Goal: Task Accomplishment & Management: Use online tool/utility

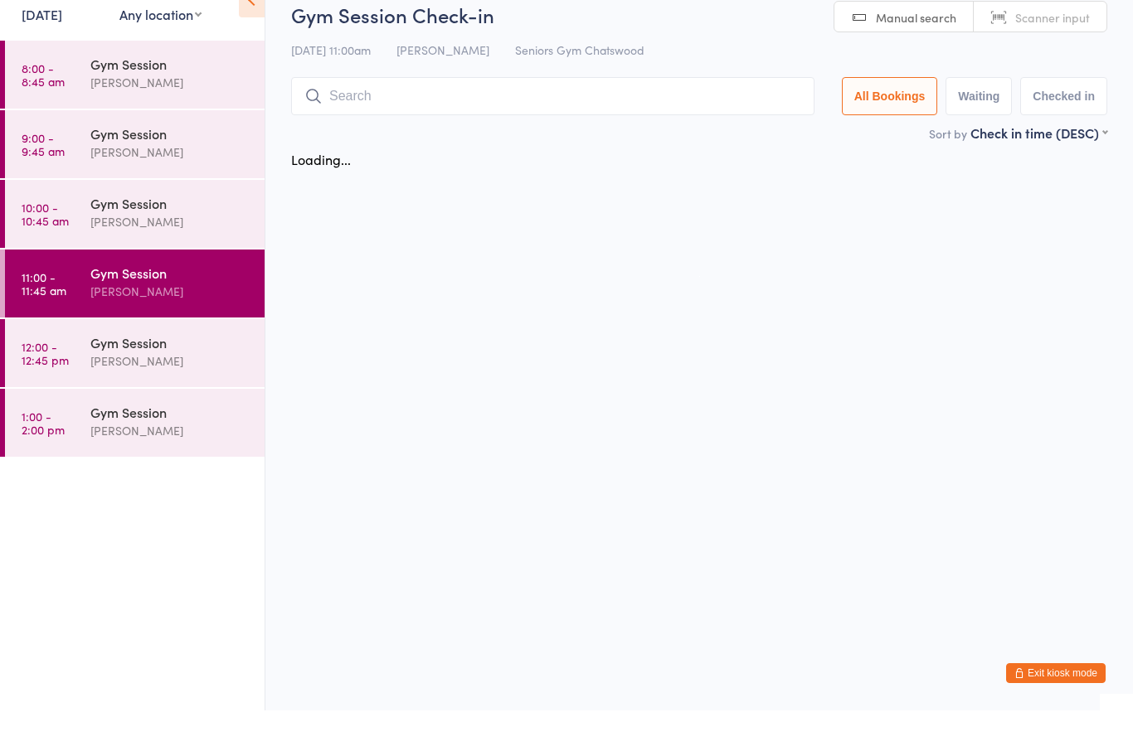
scroll to position [41, 0]
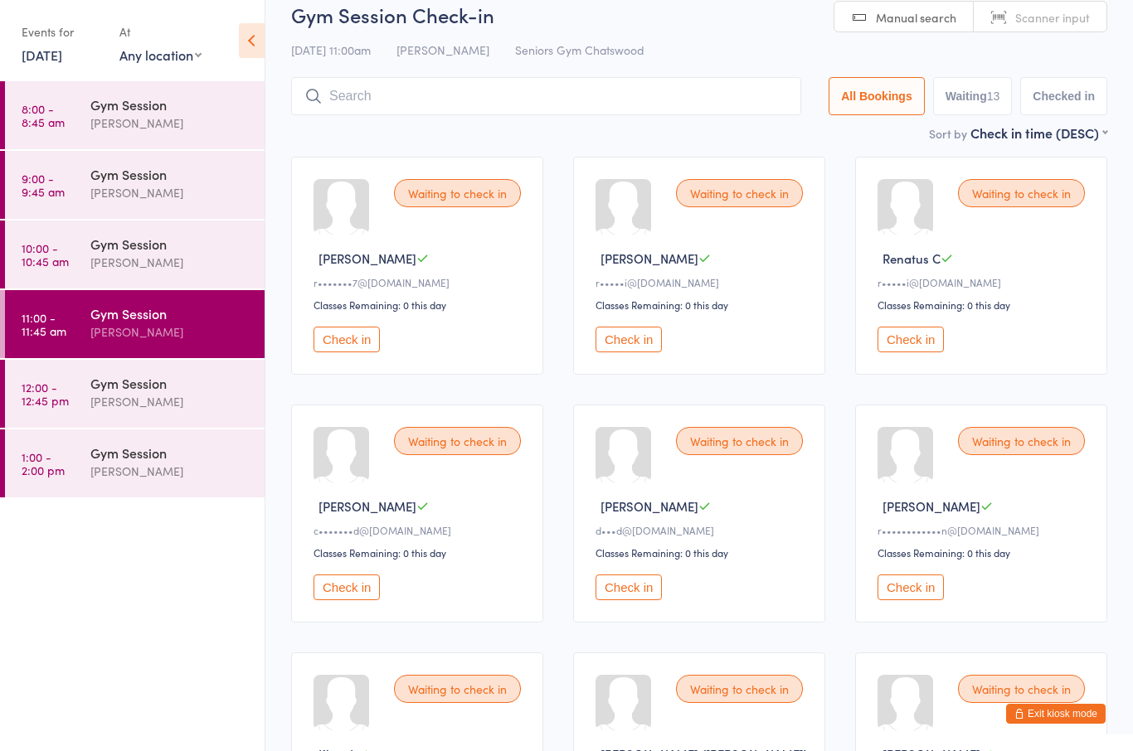
click at [681, 513] on div "[PERSON_NAME]" at bounding box center [701, 506] width 212 height 17
click at [622, 600] on button "Check in" at bounding box center [628, 588] width 66 height 26
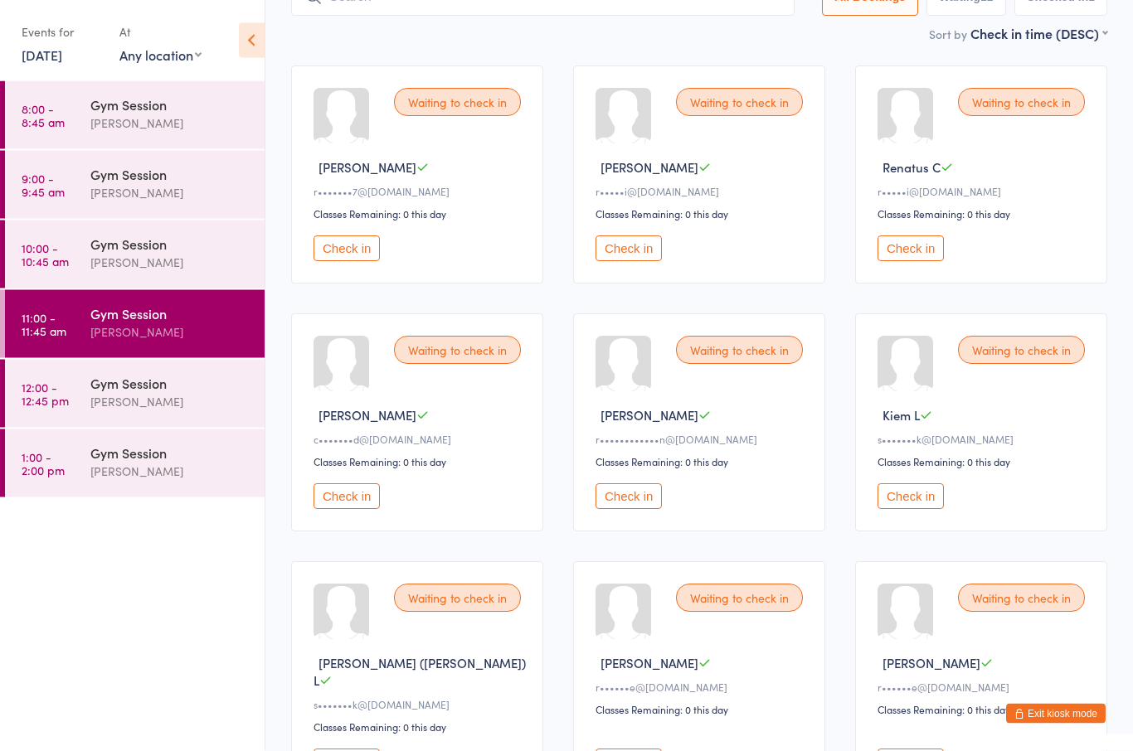
scroll to position [132, 0]
click at [124, 338] on div "[PERSON_NAME]" at bounding box center [170, 332] width 160 height 19
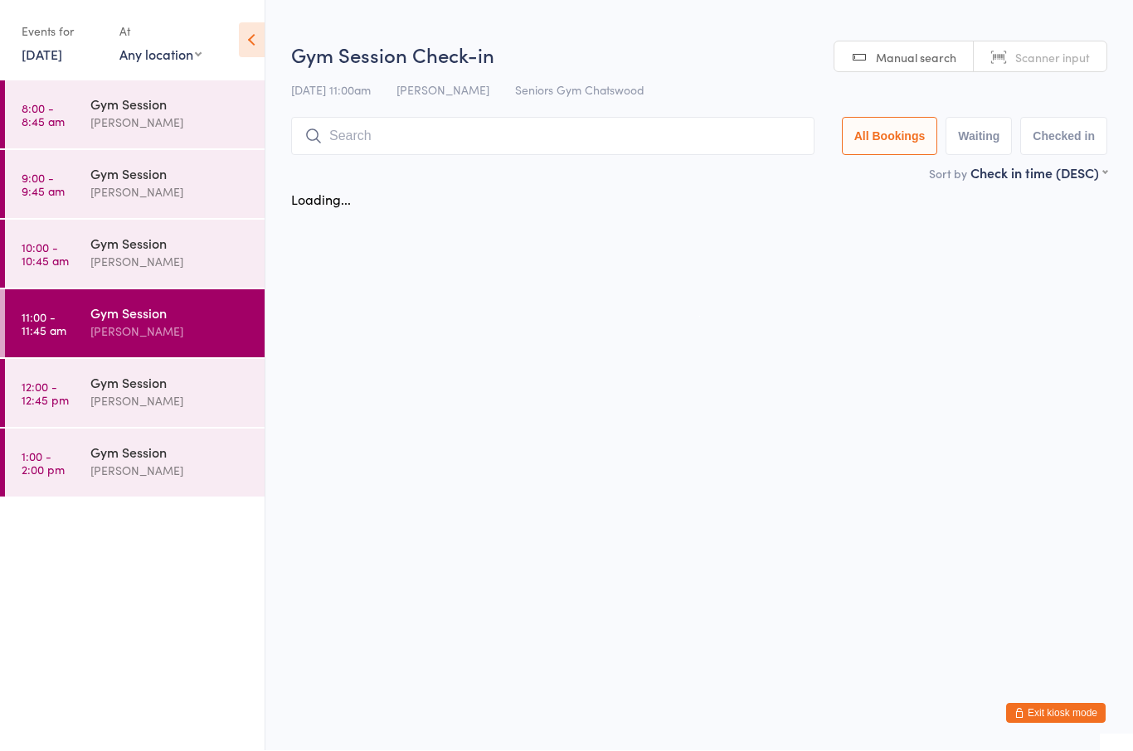
scroll to position [1, 0]
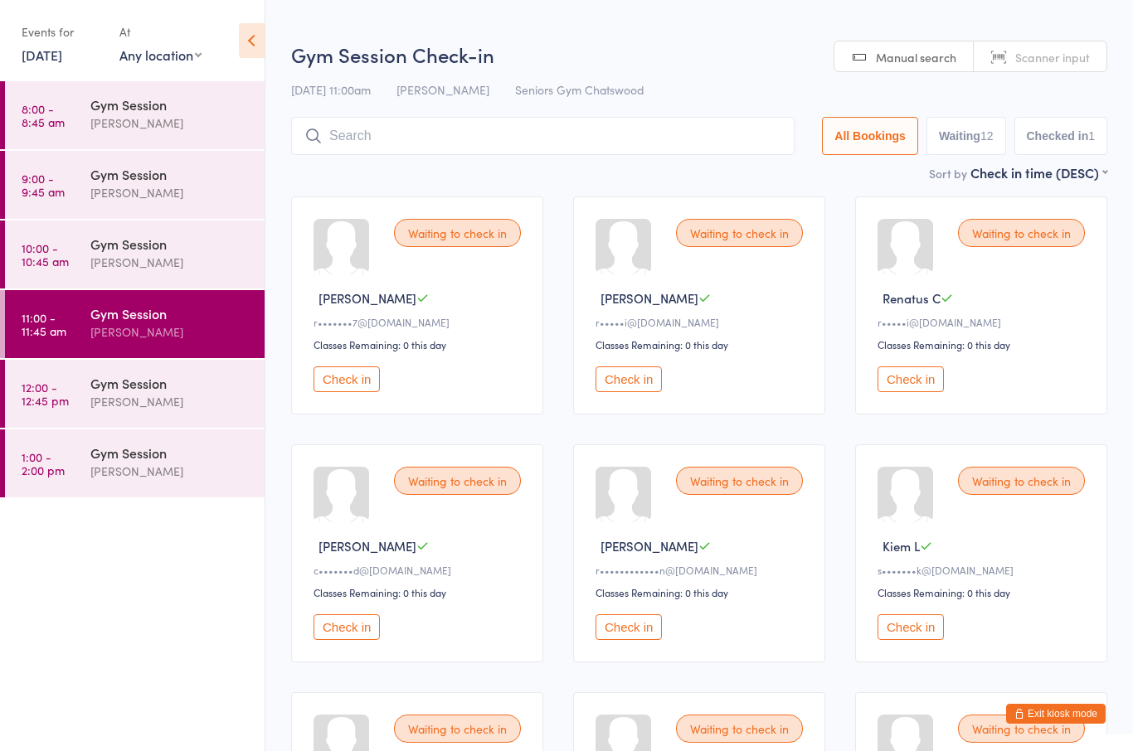
click at [371, 126] on input "search" at bounding box center [542, 136] width 503 height 38
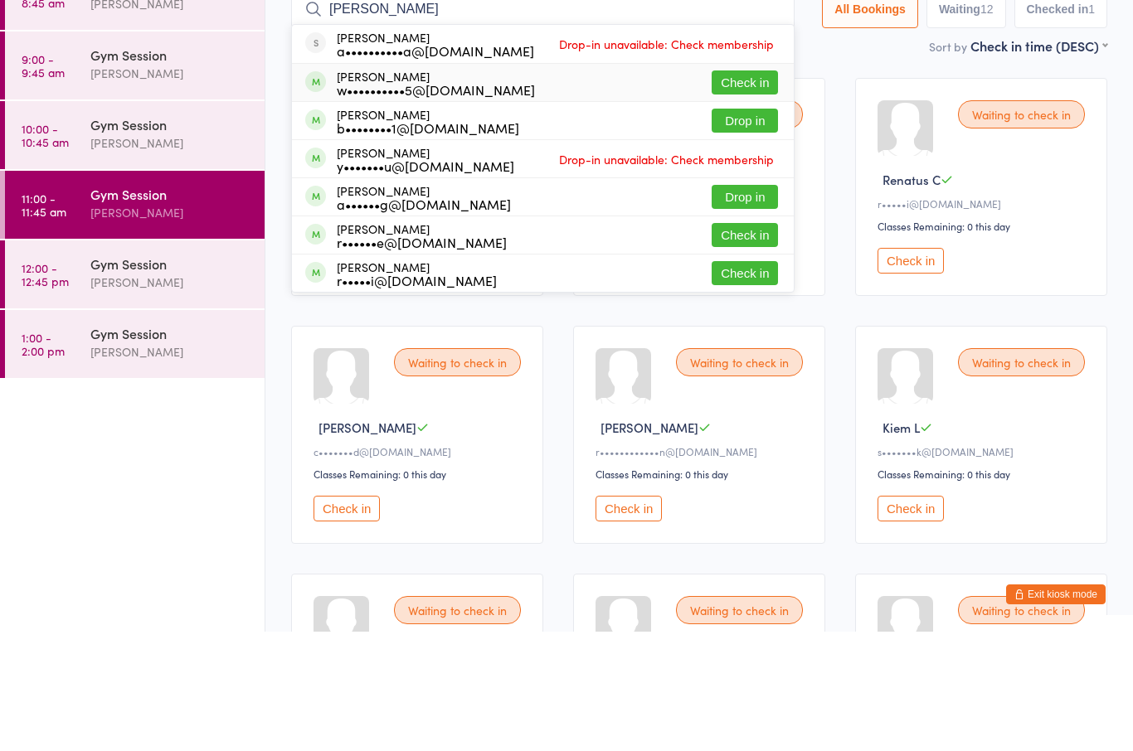
type input "[PERSON_NAME]"
click at [430, 202] on div "w••••••••••5@[DOMAIN_NAME]" at bounding box center [436, 208] width 198 height 13
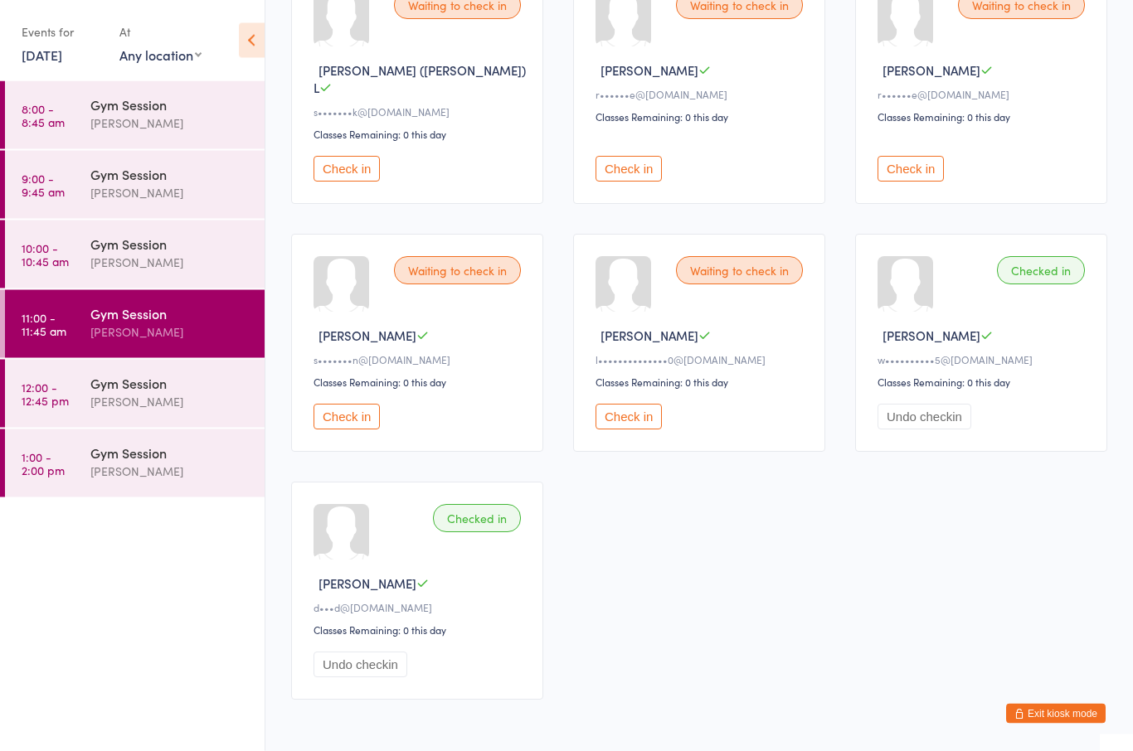
scroll to position [725, 0]
click at [630, 168] on button "Check in" at bounding box center [628, 169] width 66 height 26
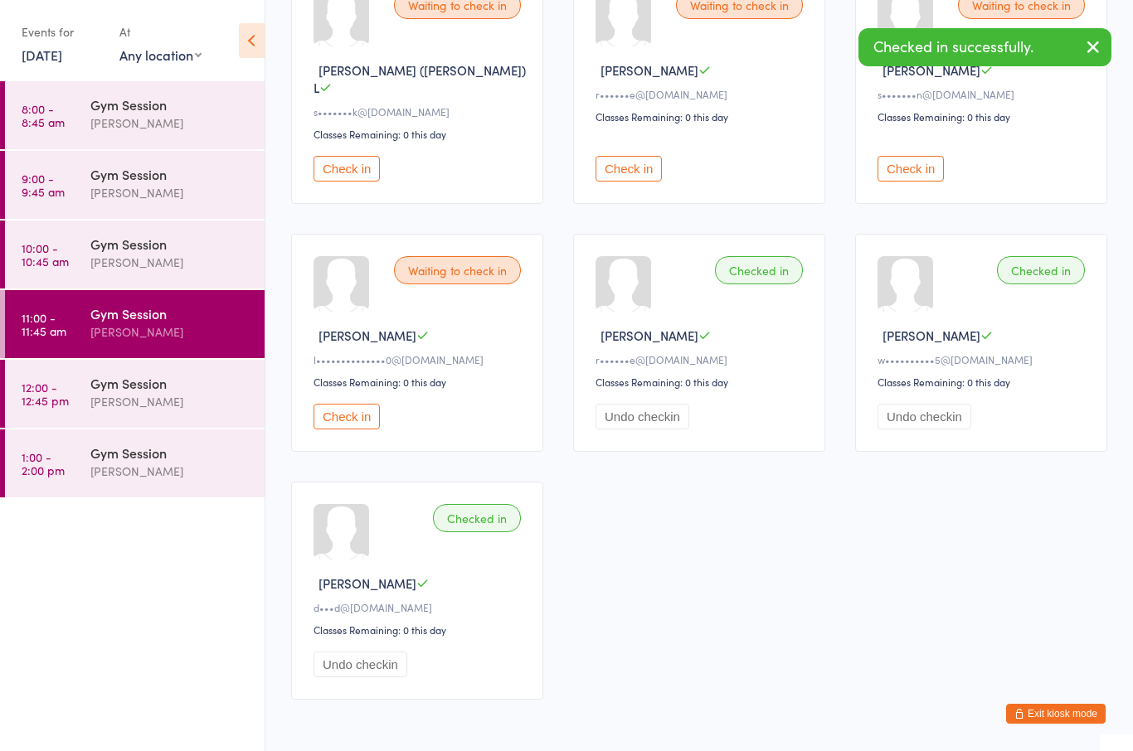
click at [622, 168] on button "Check in" at bounding box center [628, 169] width 66 height 26
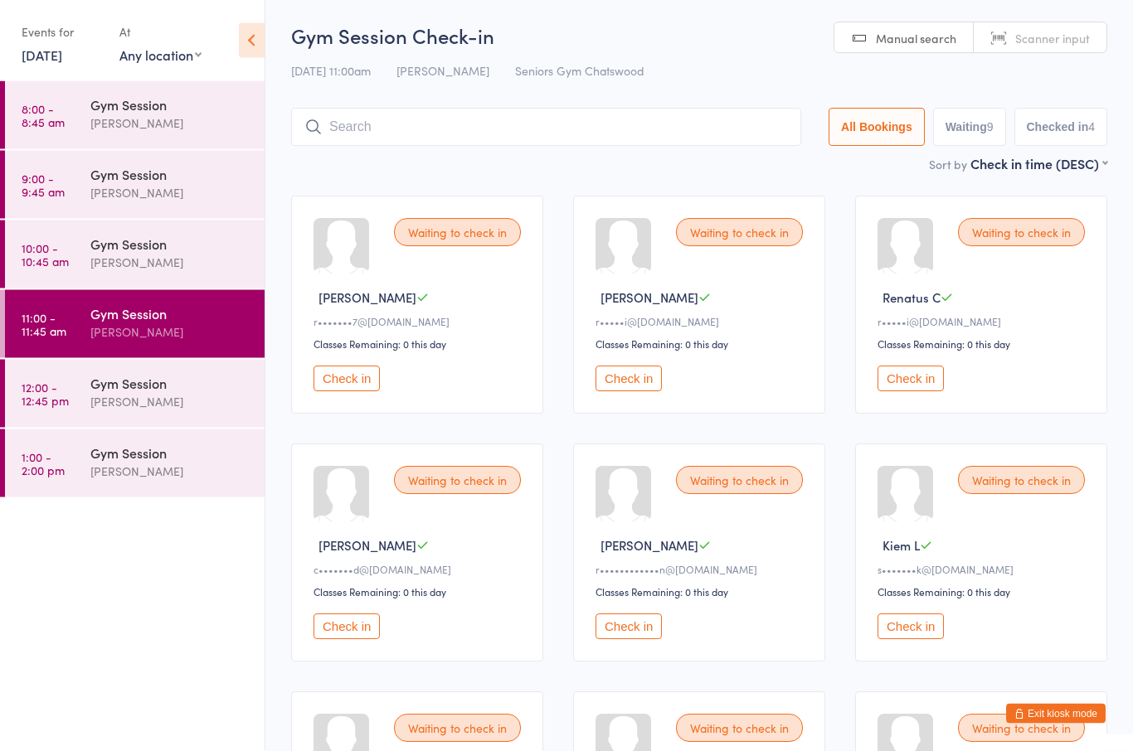
scroll to position [0, 0]
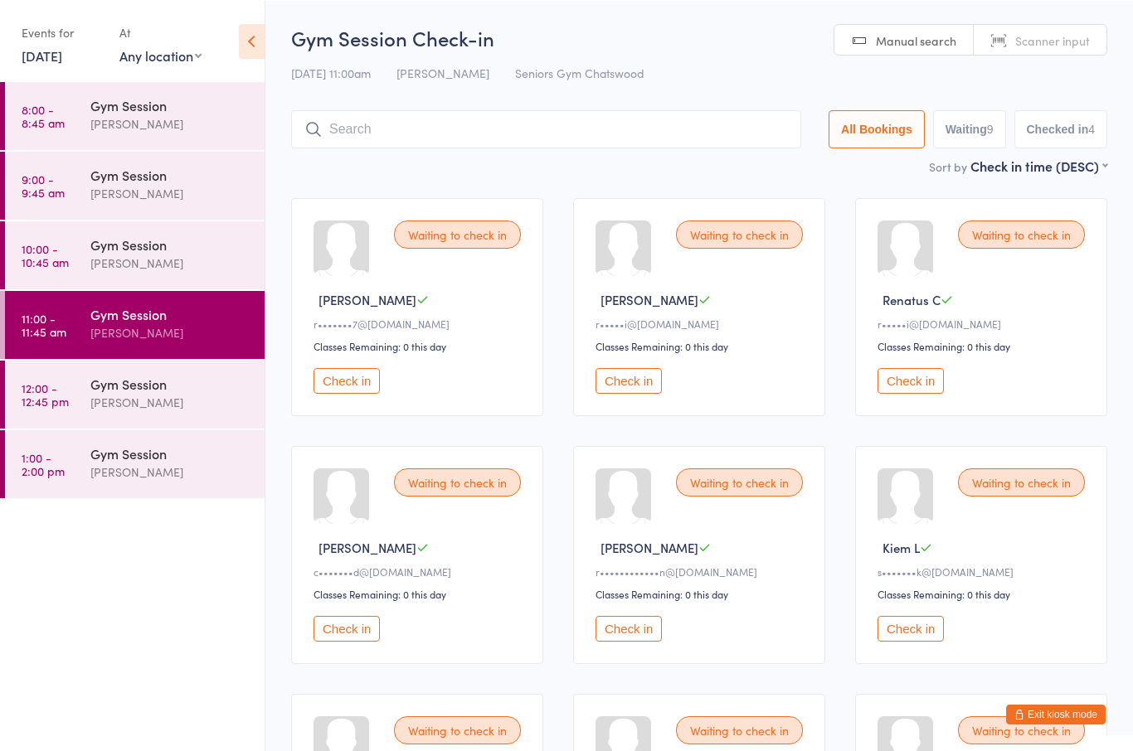
click at [346, 380] on button "Check in" at bounding box center [347, 380] width 66 height 26
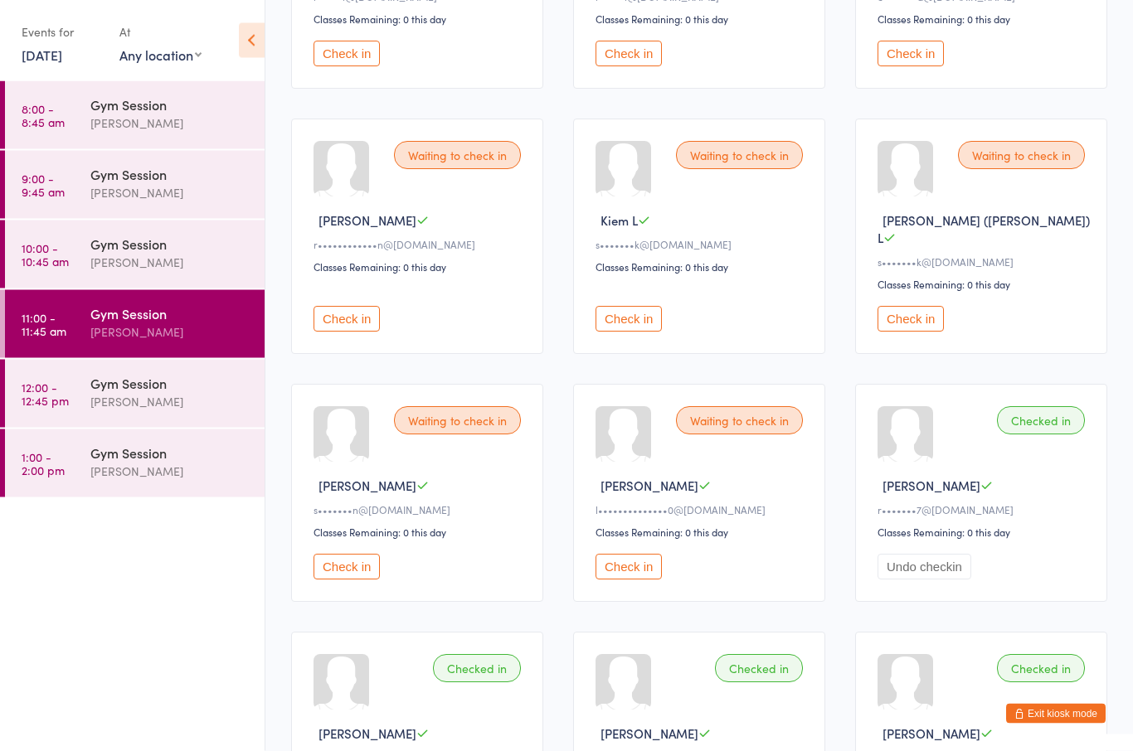
scroll to position [327, 0]
click at [634, 571] on button "Check in" at bounding box center [628, 567] width 66 height 26
click at [373, 324] on button "Check in" at bounding box center [347, 319] width 66 height 26
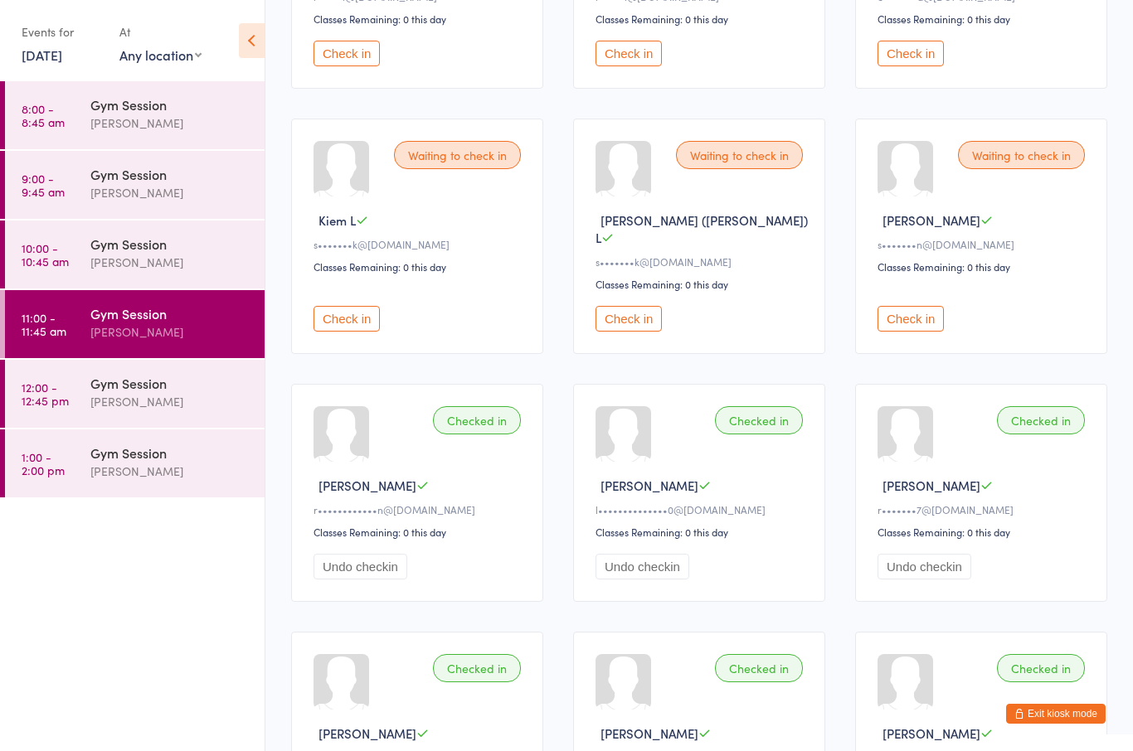
click at [914, 318] on button "Check in" at bounding box center [910, 319] width 66 height 26
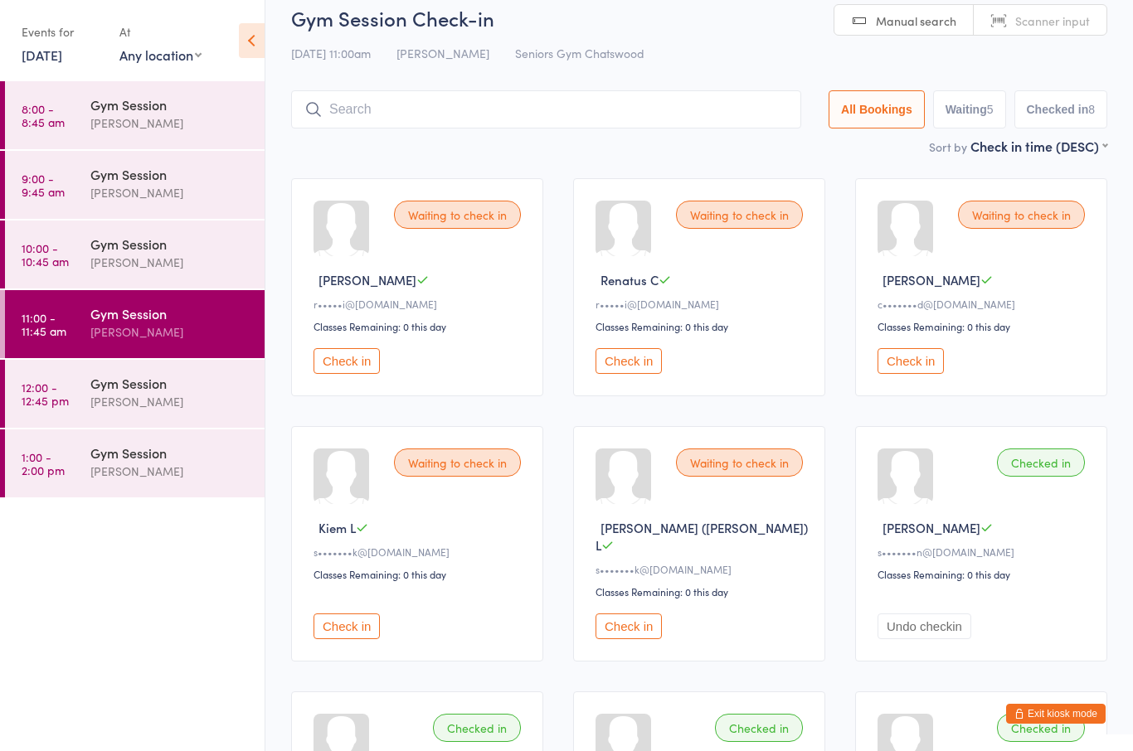
scroll to position [0, 0]
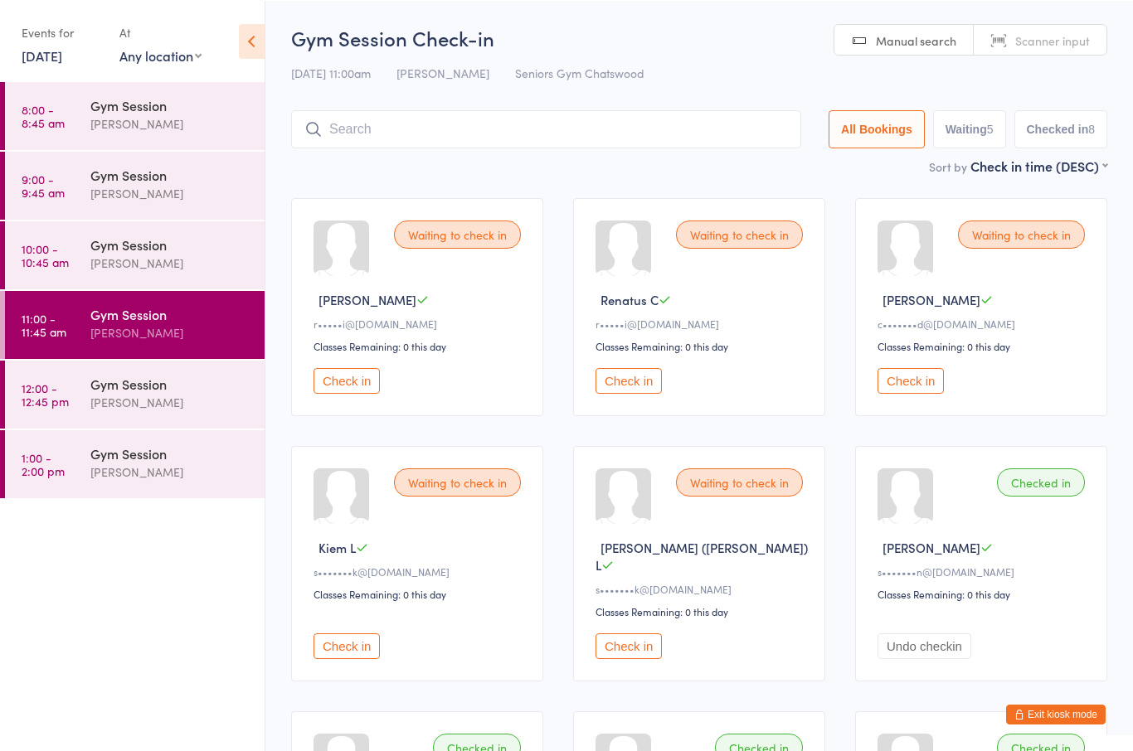
click at [366, 393] on button "Check in" at bounding box center [347, 380] width 66 height 26
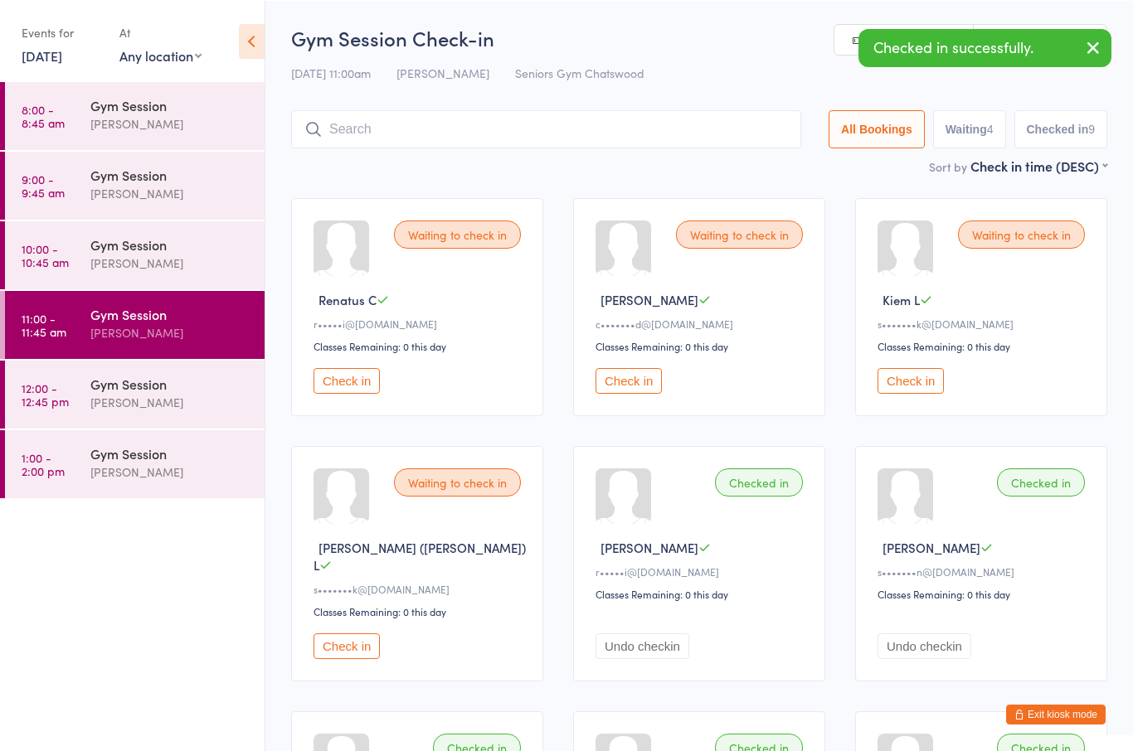
click at [363, 393] on button "Check in" at bounding box center [347, 380] width 66 height 26
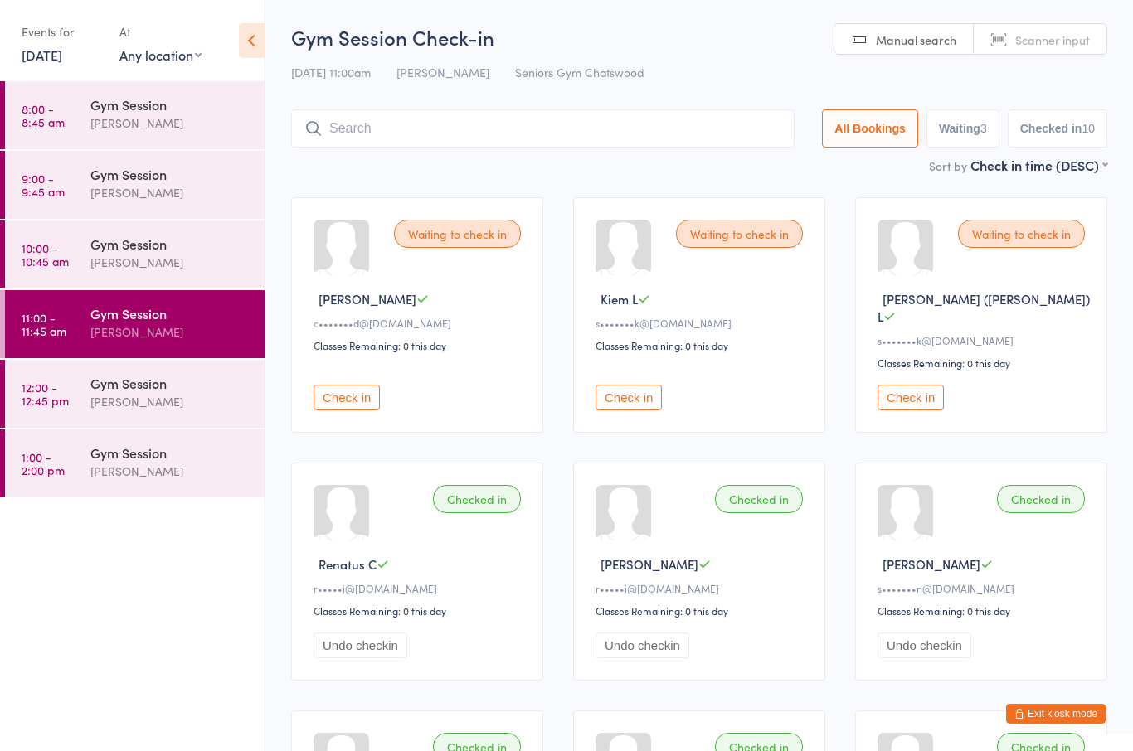
click at [117, 406] on div "[PERSON_NAME]" at bounding box center [170, 401] width 160 height 19
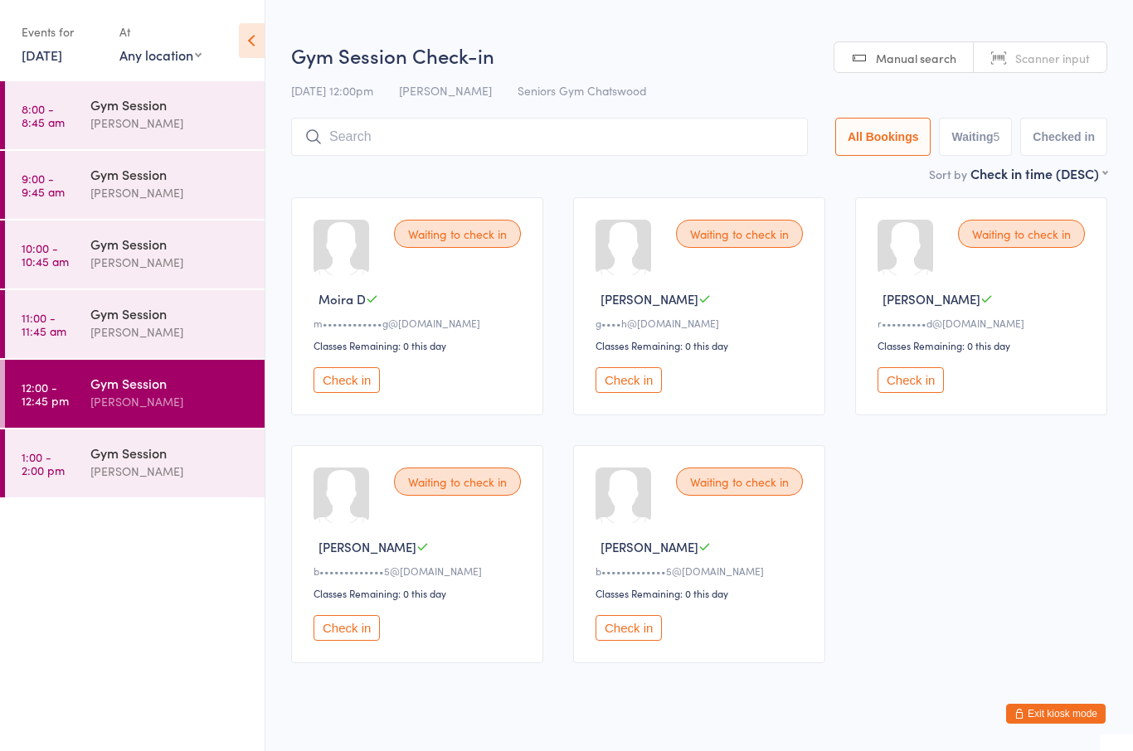
click at [929, 393] on button "Check in" at bounding box center [910, 380] width 66 height 26
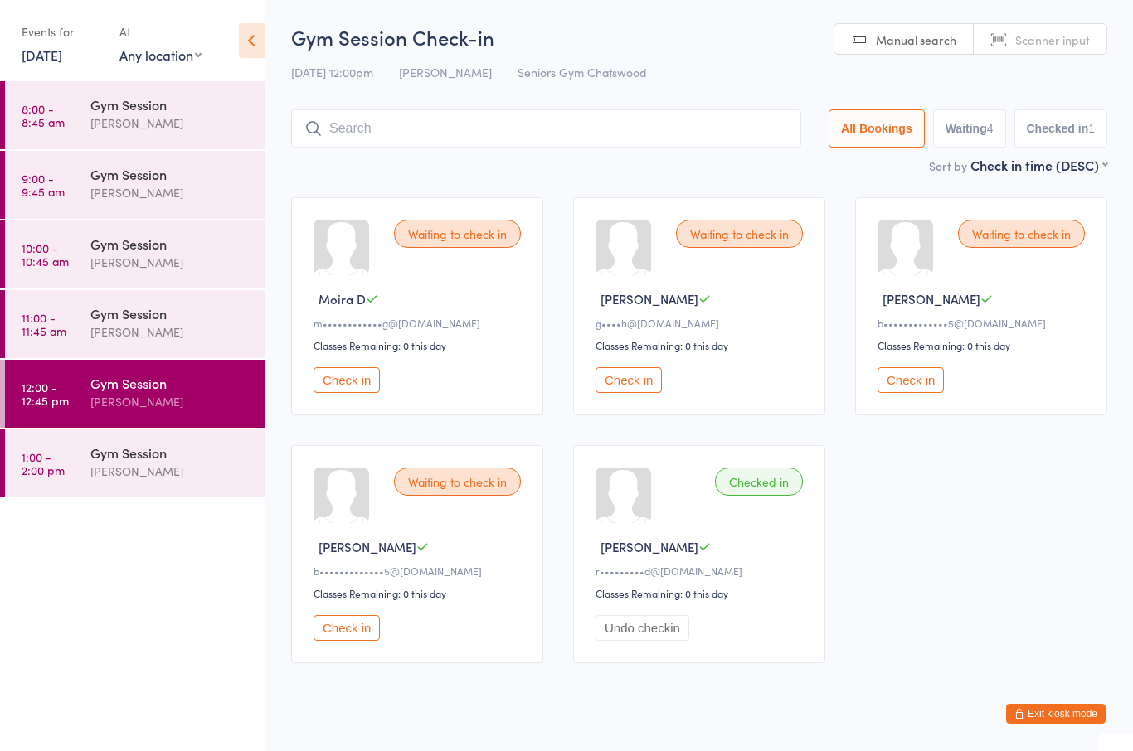
click at [914, 393] on button "Check in" at bounding box center [910, 380] width 66 height 26
click at [903, 388] on button "Check in" at bounding box center [910, 380] width 66 height 26
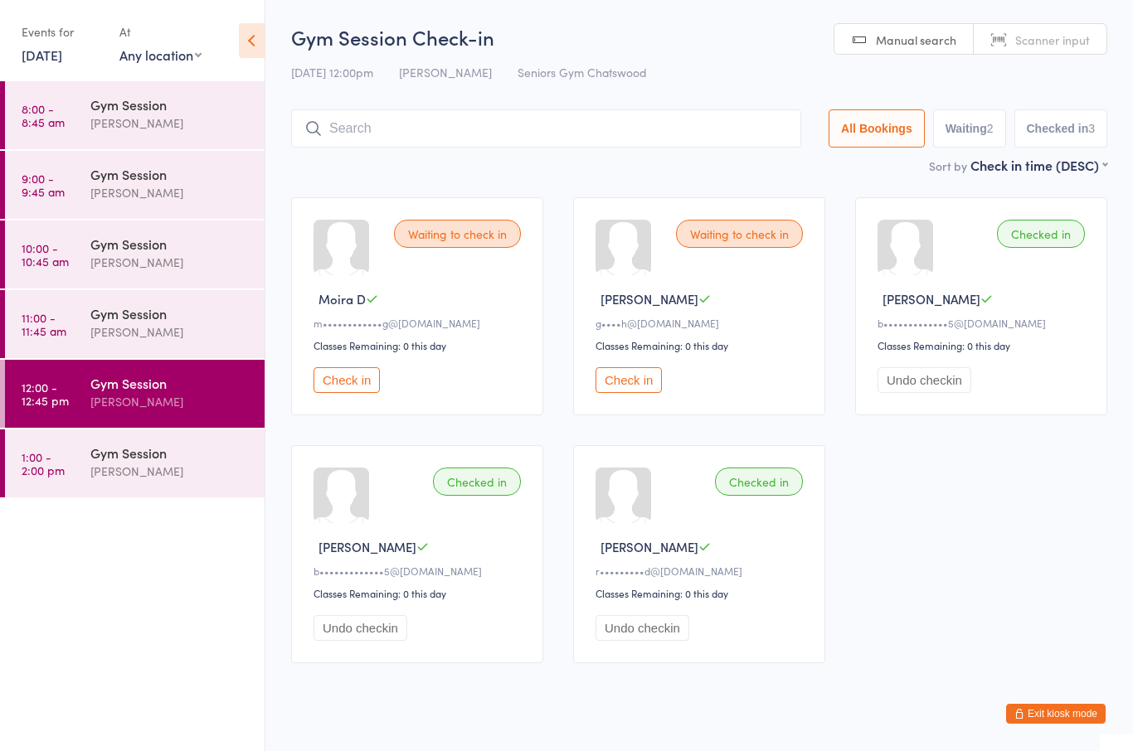
click at [626, 393] on button "Check in" at bounding box center [628, 380] width 66 height 26
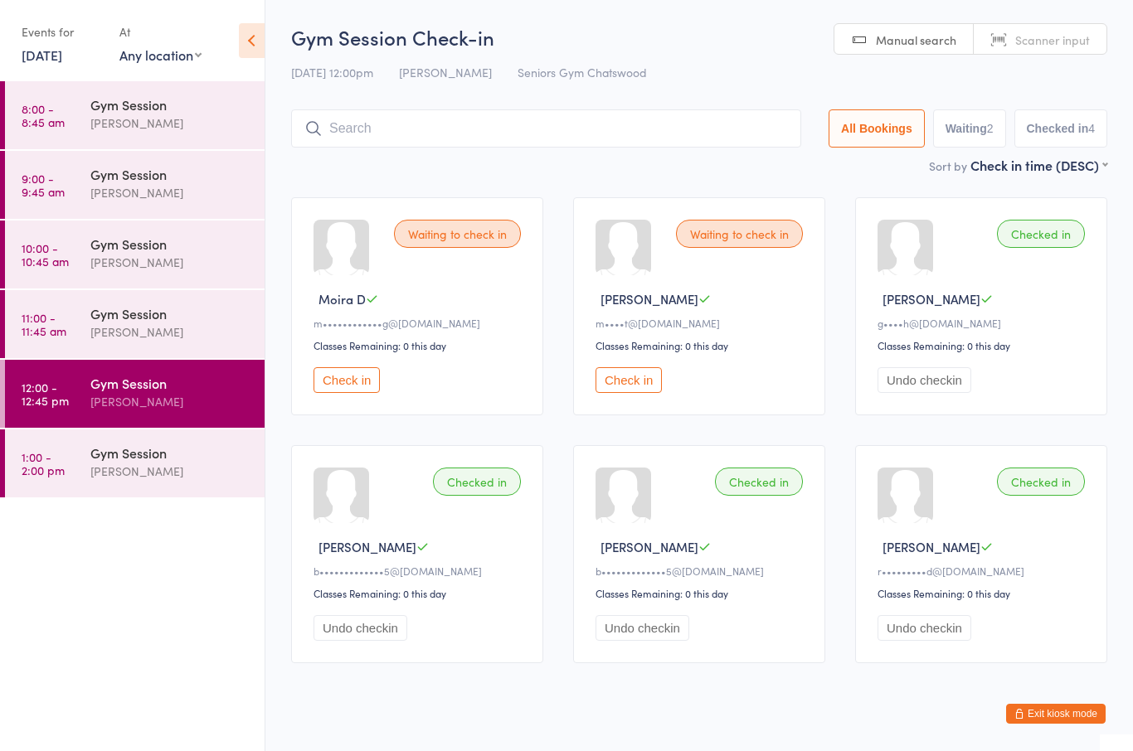
scroll to position [2, 0]
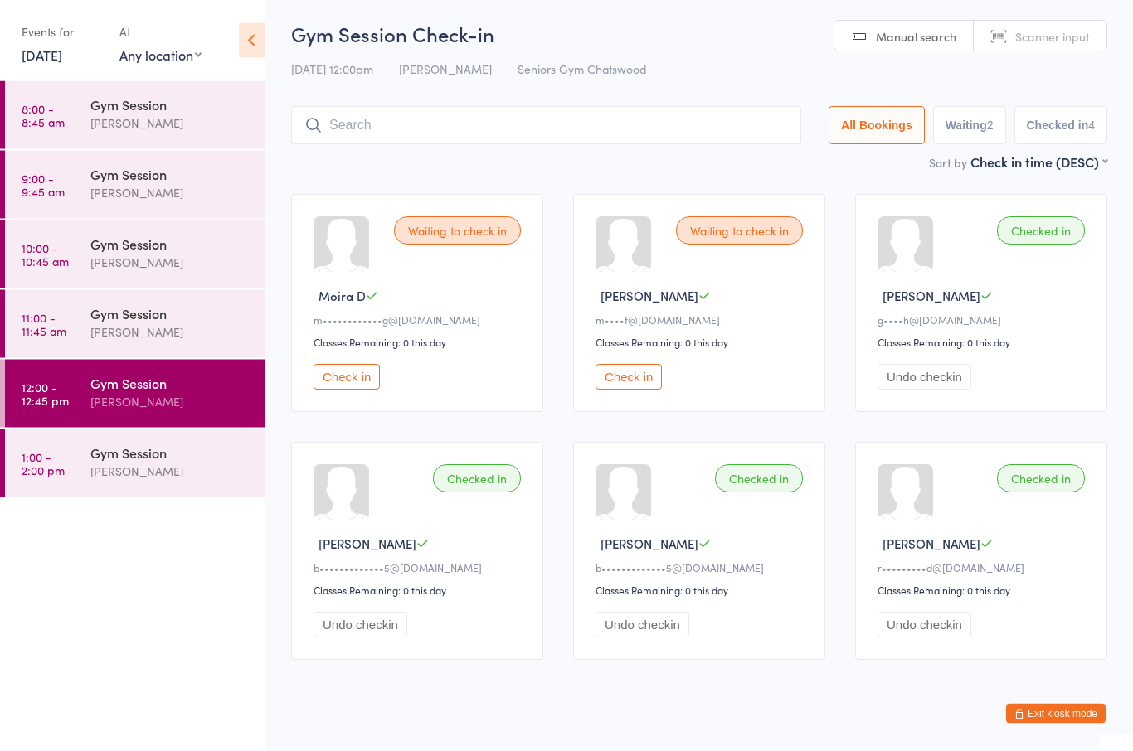
click at [634, 378] on button "Check in" at bounding box center [628, 378] width 66 height 26
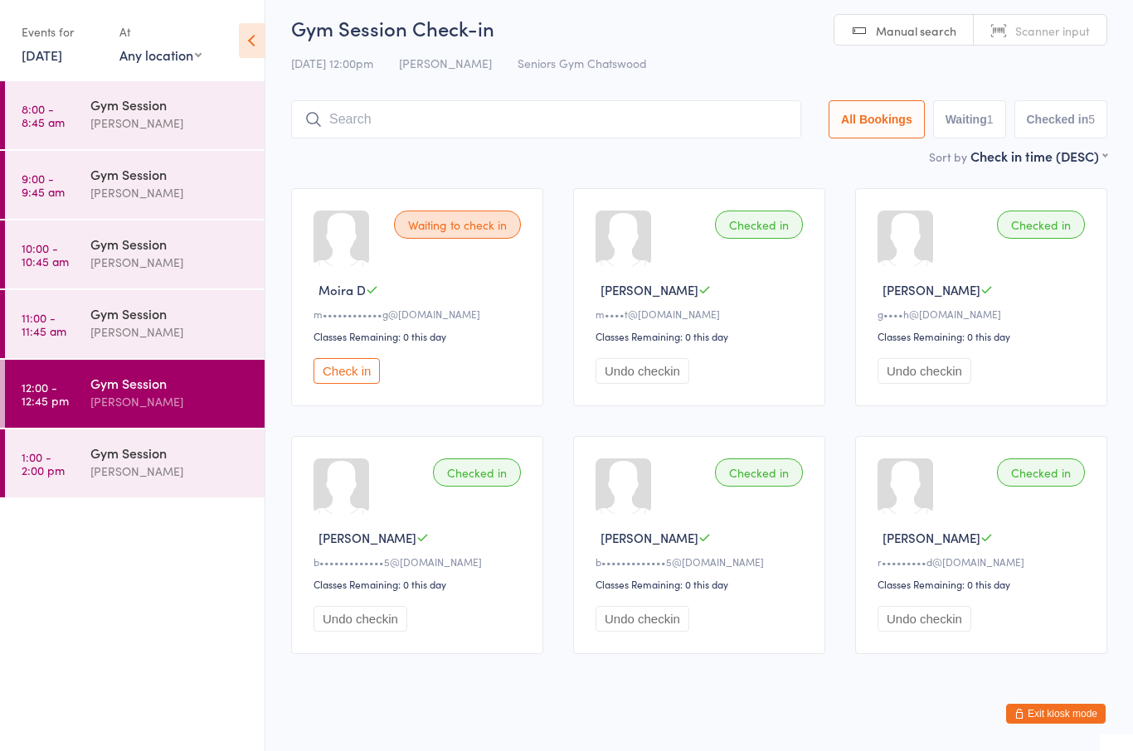
scroll to position [0, 0]
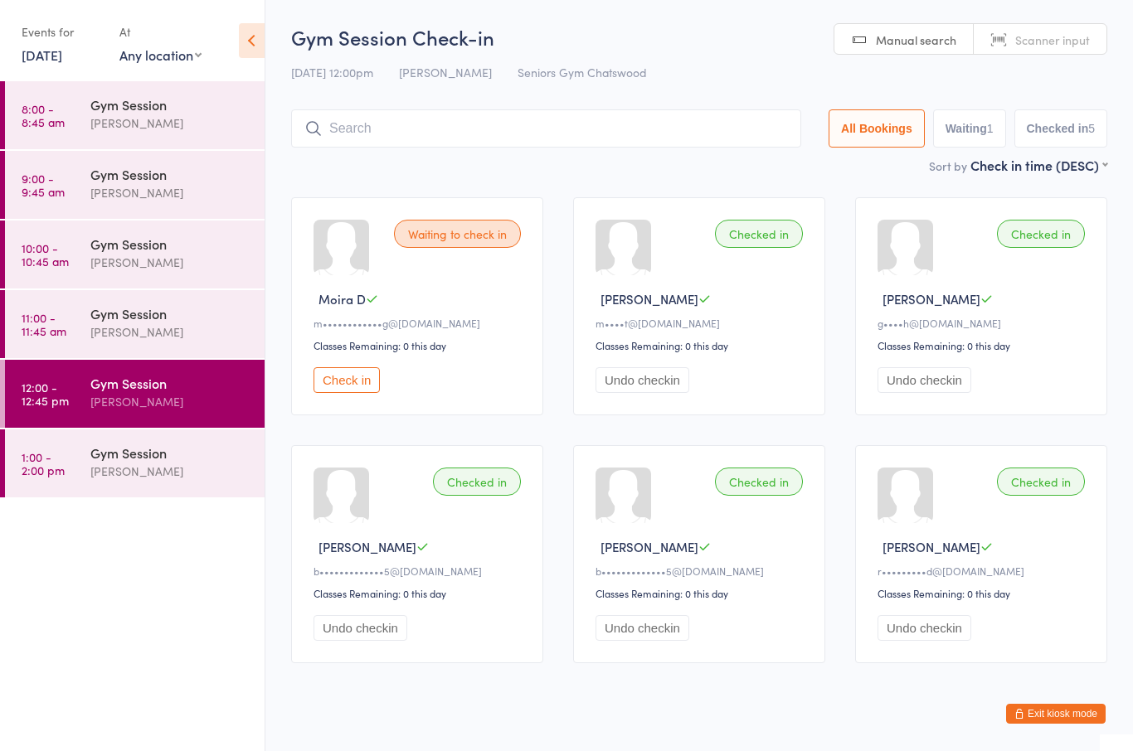
click at [188, 392] on div "Gym Session" at bounding box center [170, 383] width 160 height 18
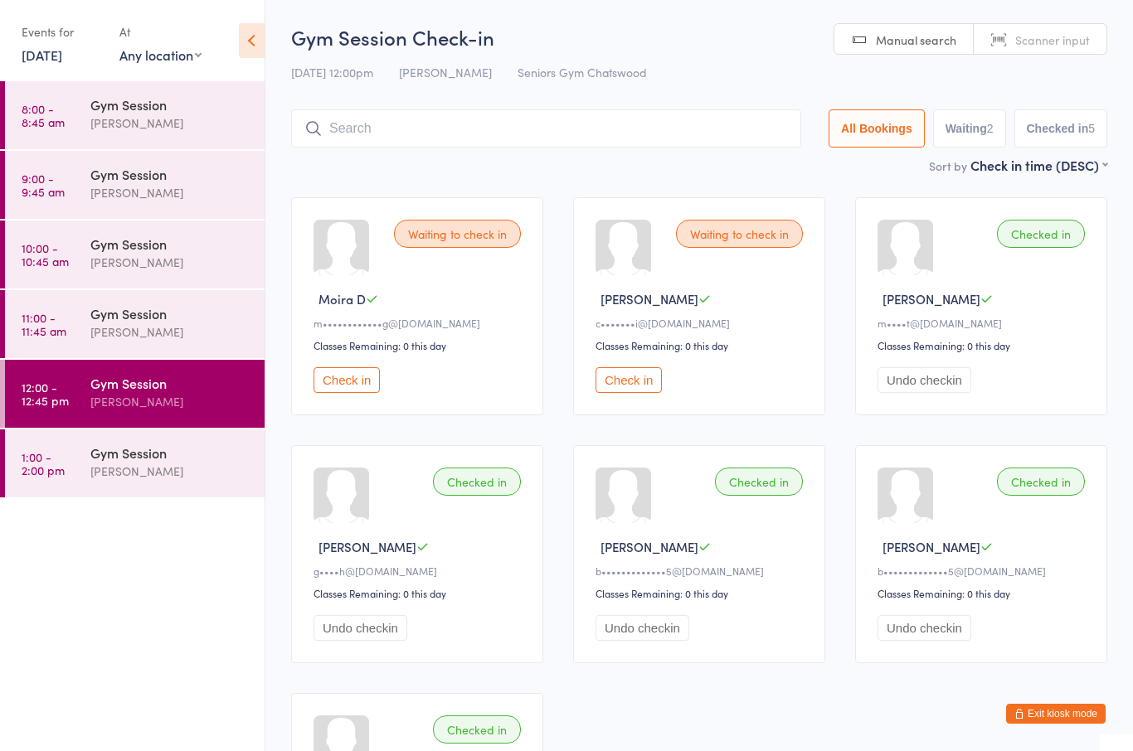
click at [627, 393] on button "Check in" at bounding box center [628, 380] width 66 height 26
